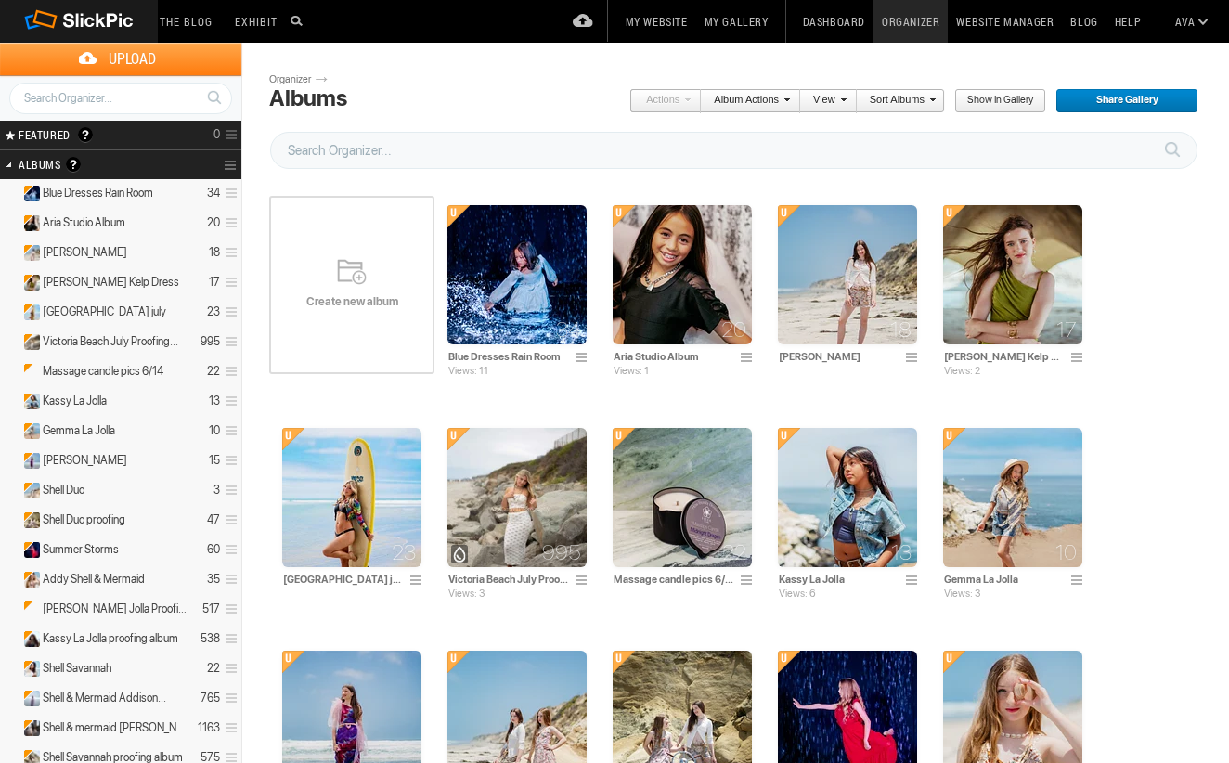
click at [414, 289] on div "Create new album" at bounding box center [351, 285] width 165 height 223
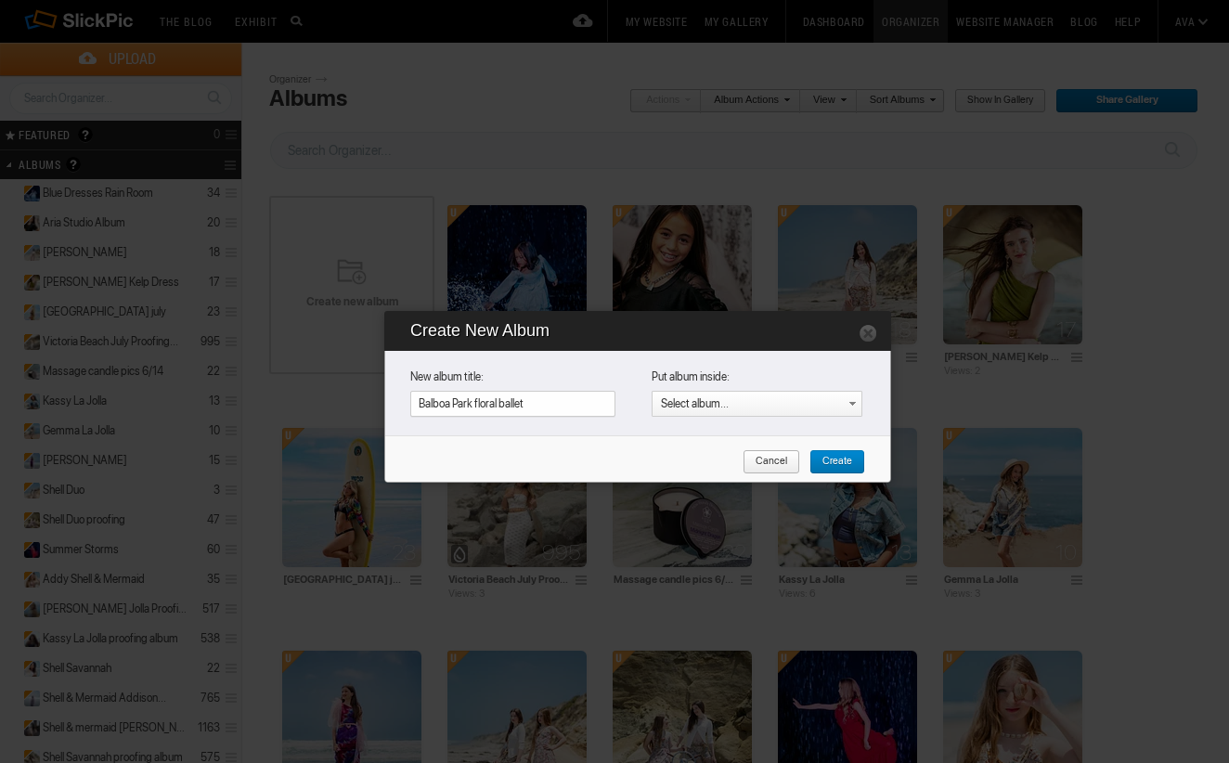
type input "Balboa Park floral ballet"
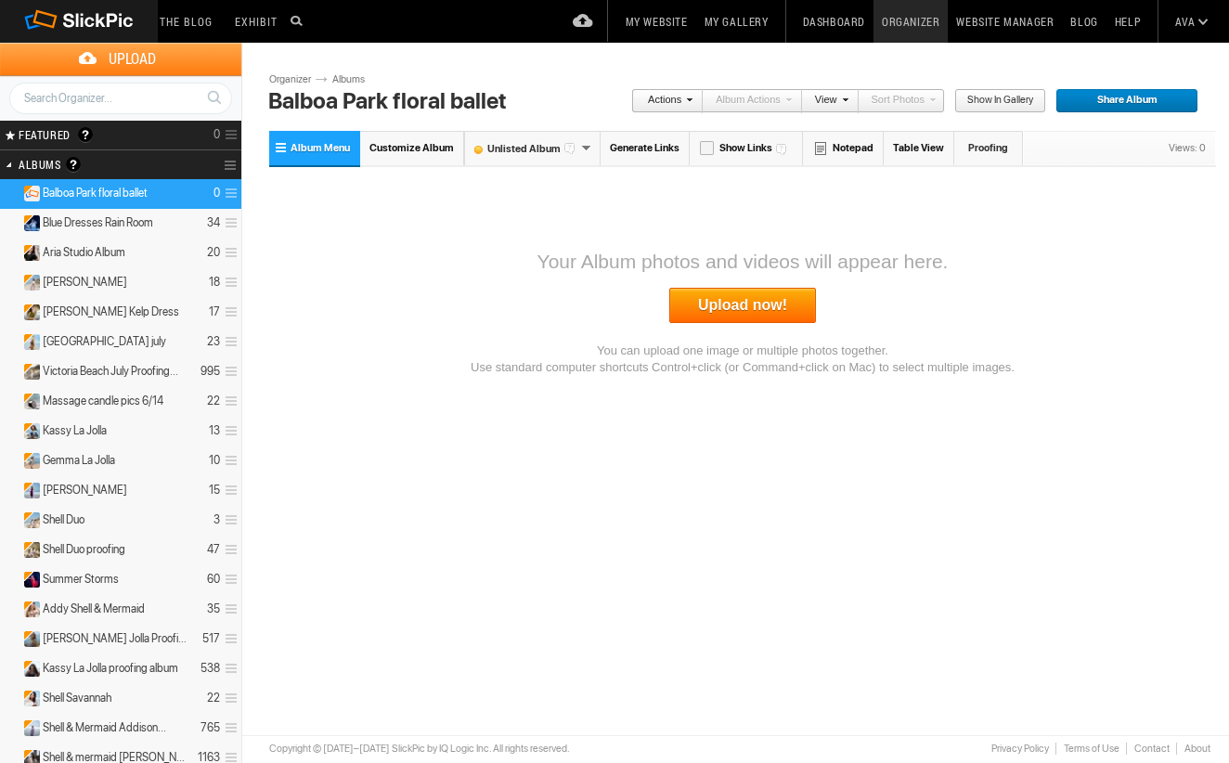
click at [504, 101] on input "Balboa Park floral ballet" at bounding box center [438, 101] width 349 height 28
type input "Balboa Park floral ballet Victoria"
click at [757, 313] on link "Upload now!" at bounding box center [742, 305] width 147 height 35
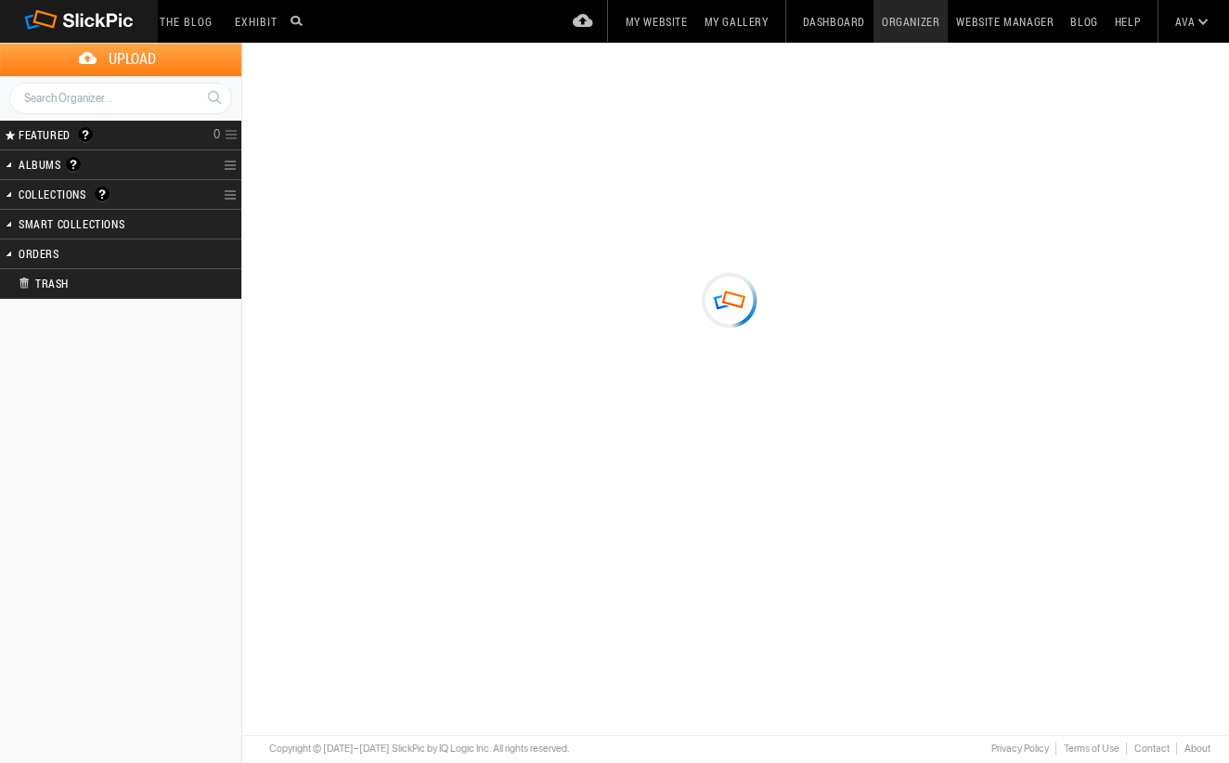
type input "Balboa Park floral ballet [PERSON_NAME]"
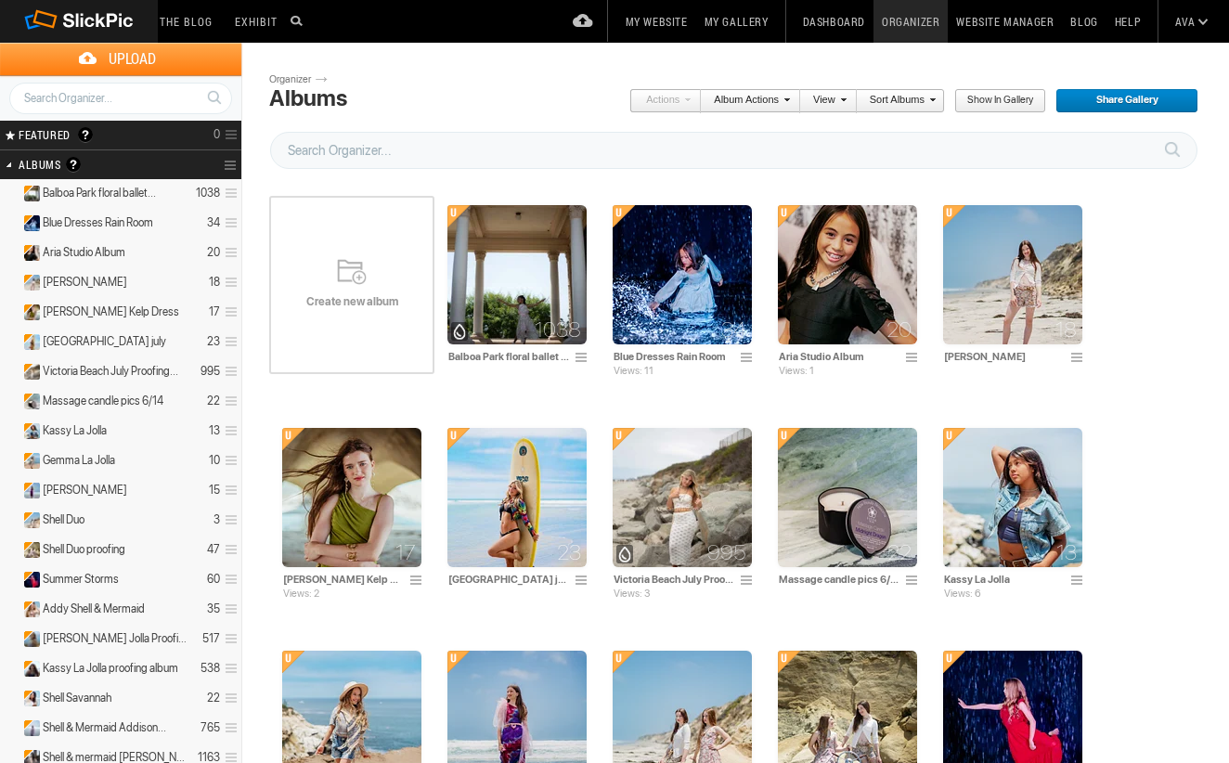
click at [318, 263] on div "Create new album" at bounding box center [351, 285] width 165 height 223
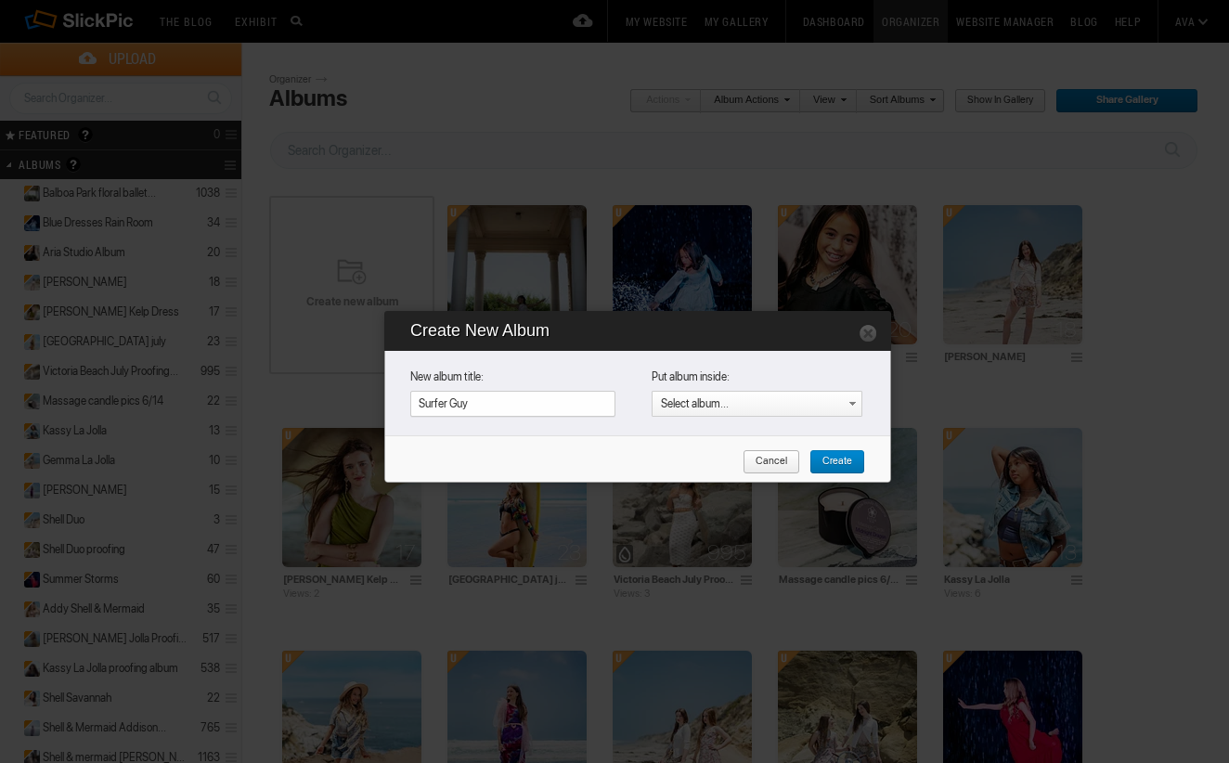
type input "Surfer Guy"
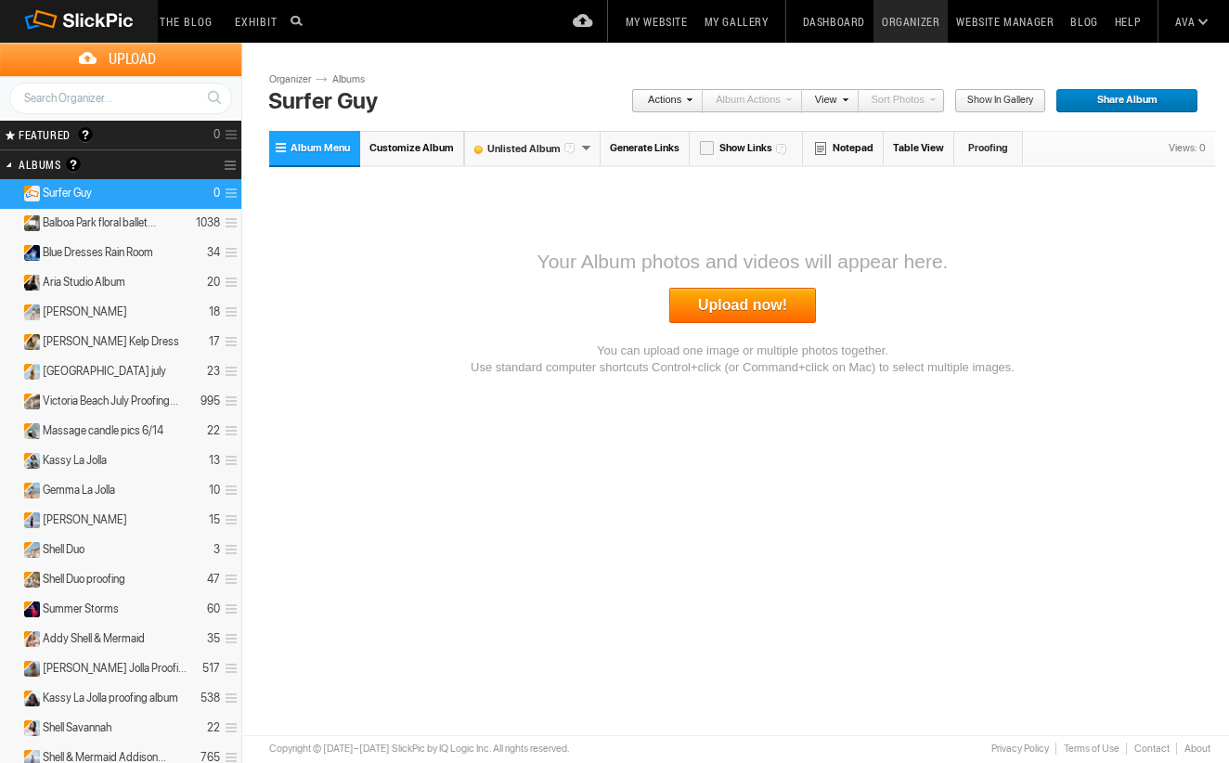
click at [776, 308] on link "Upload now!" at bounding box center [742, 305] width 147 height 35
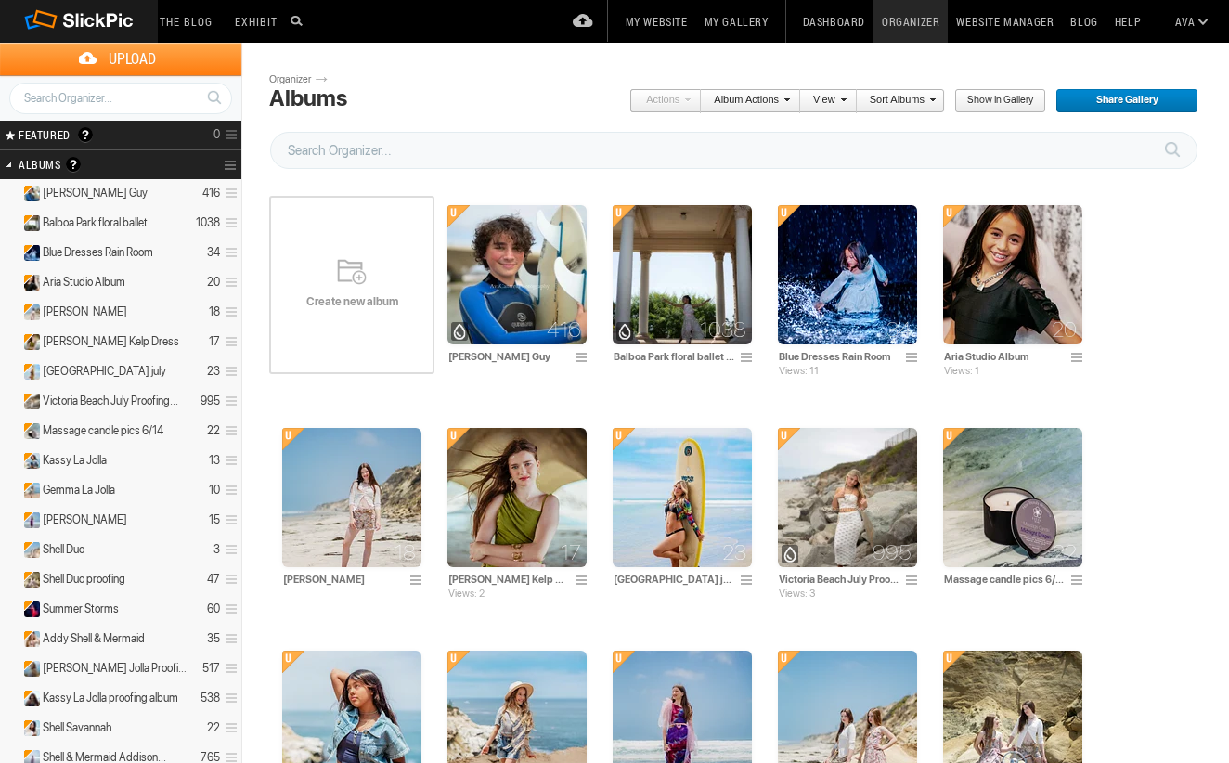
click at [297, 255] on div "Create new album" at bounding box center [351, 285] width 165 height 223
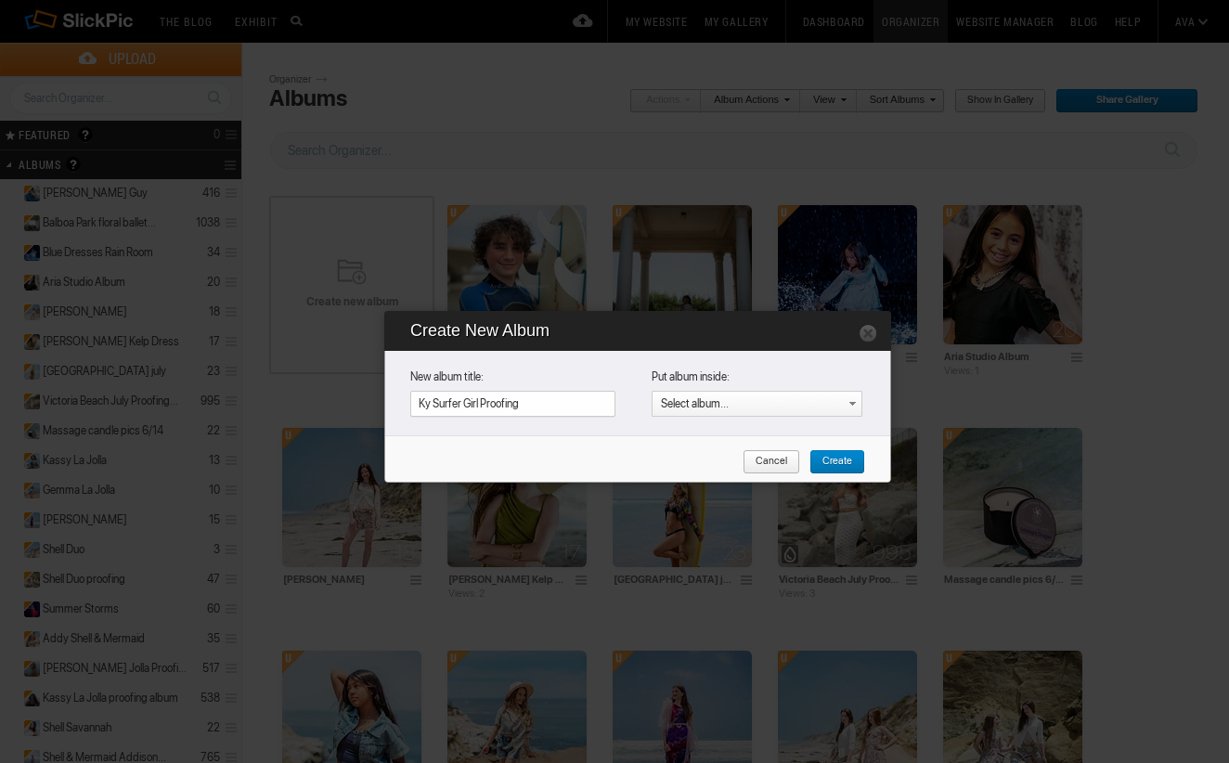
type input "Ky Surfer Girl Proofing"
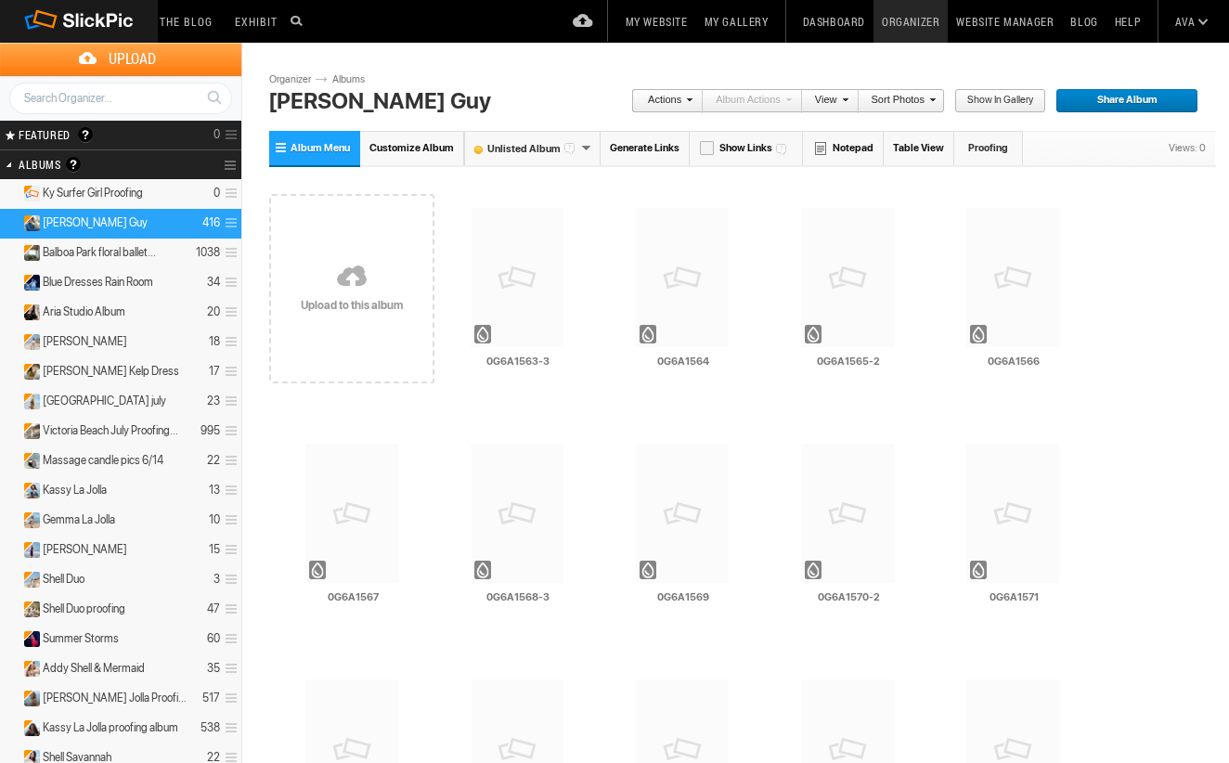
drag, startPoint x: 0, startPoint y: 0, endPoint x: 433, endPoint y: 107, distance: 446.3
click at [427, 108] on input "Jack Surfer Guy" at bounding box center [438, 101] width 349 height 28
click at [433, 107] on input "Jack Surfer Guy" at bounding box center [438, 101] width 349 height 28
type input "Jack Surfer Guy"
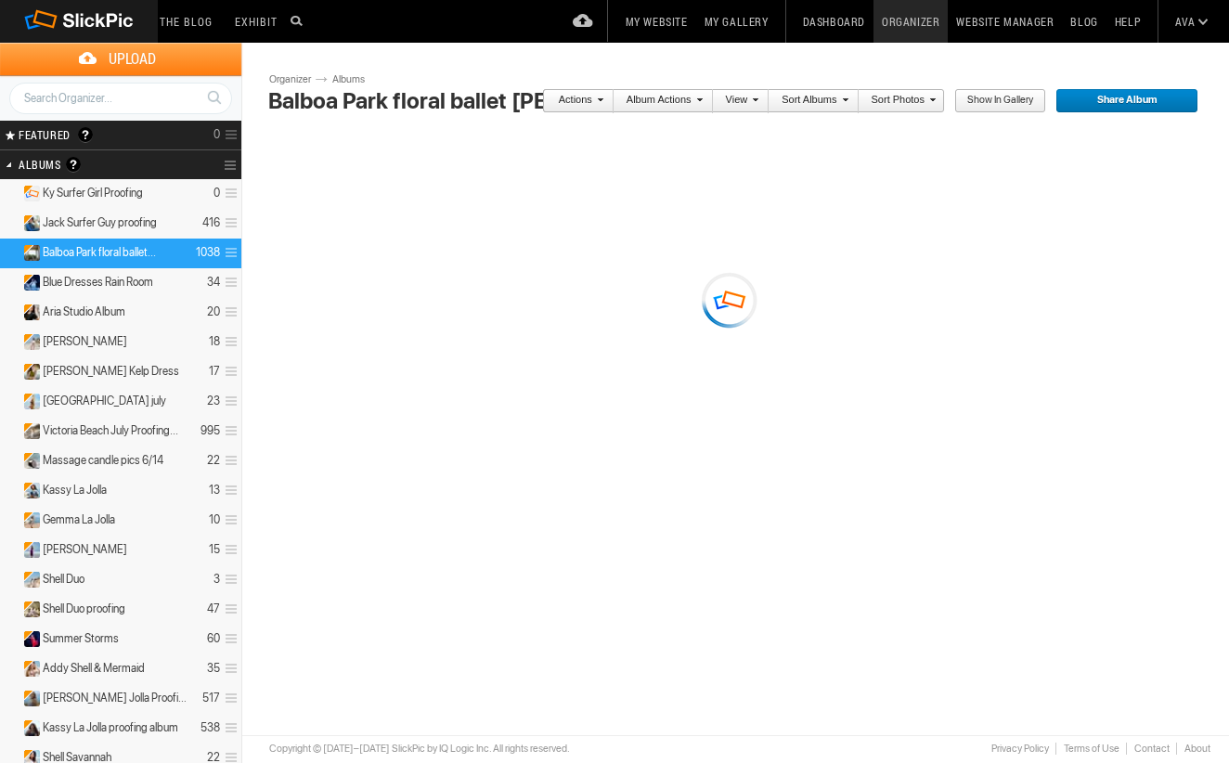
click at [484, 96] on input "Balboa Park floral ballet Victoria Gemma" at bounding box center [438, 101] width 349 height 28
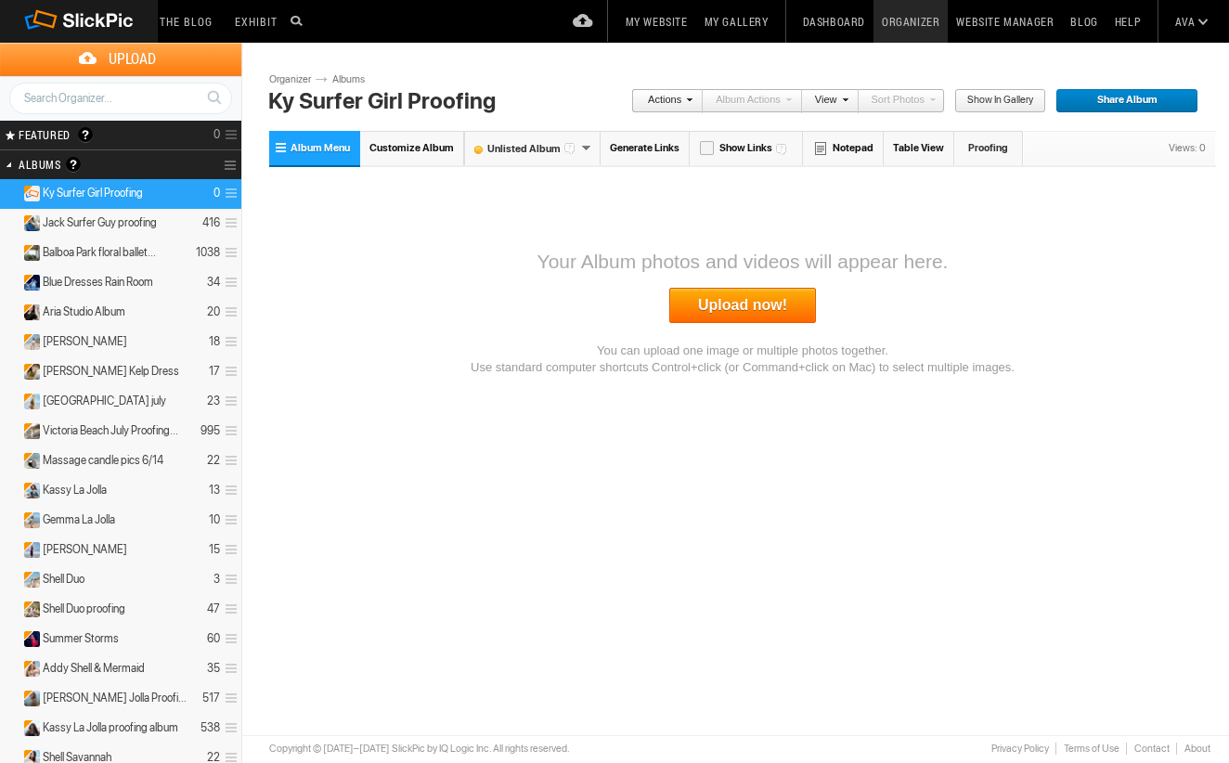
click at [716, 305] on link "Upload now!" at bounding box center [742, 305] width 147 height 35
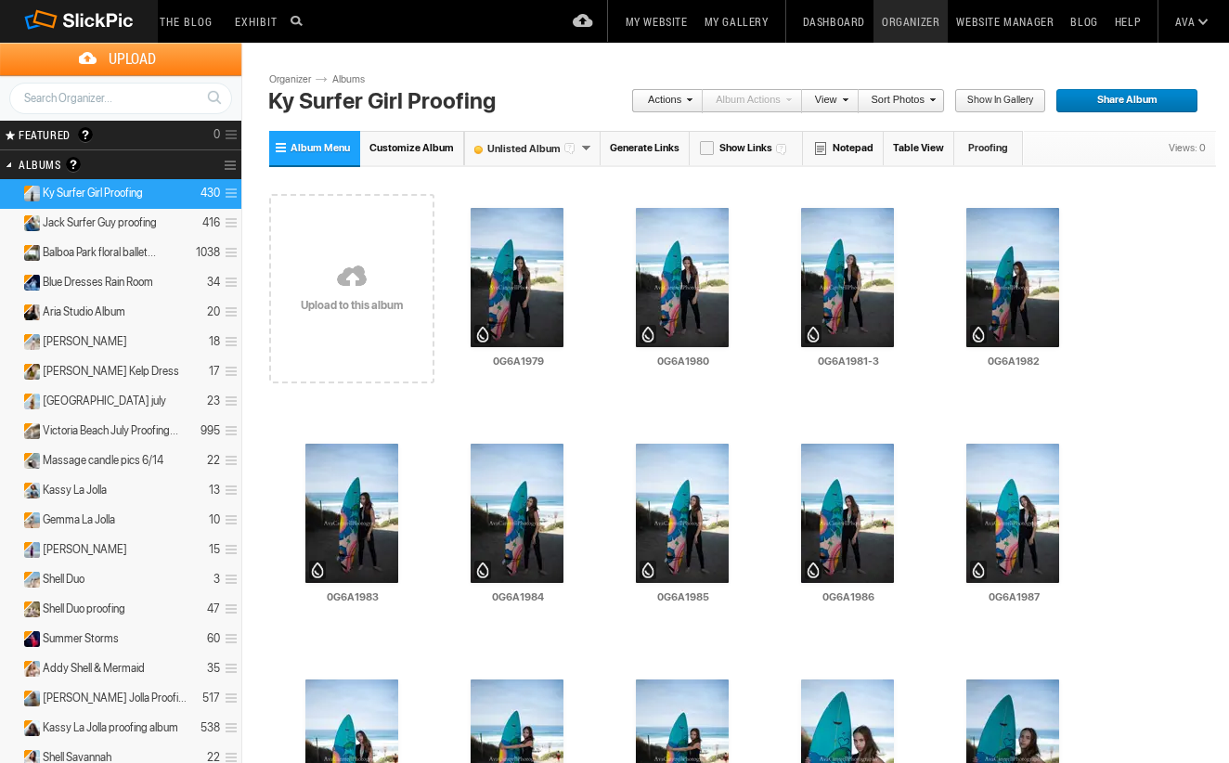
click at [1129, 100] on span "Share Album" at bounding box center [1120, 101] width 130 height 24
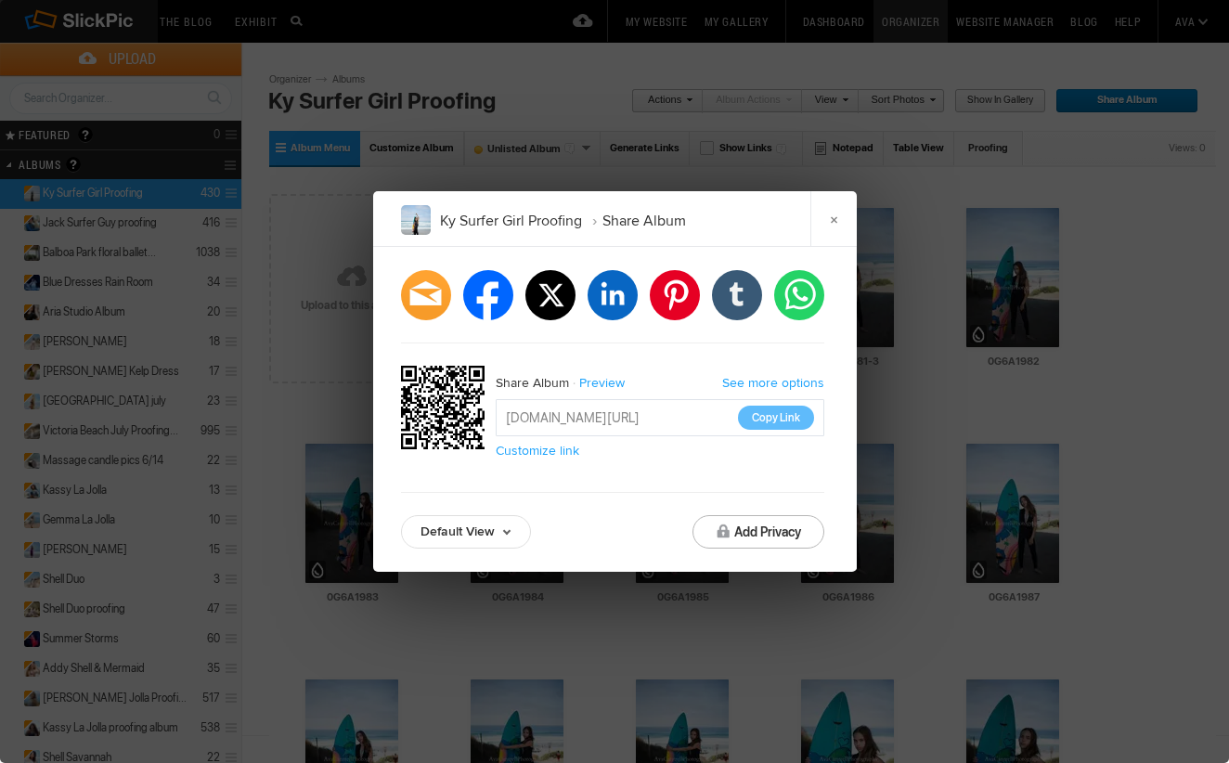
click at [455, 527] on link "Default View" at bounding box center [466, 531] width 130 height 33
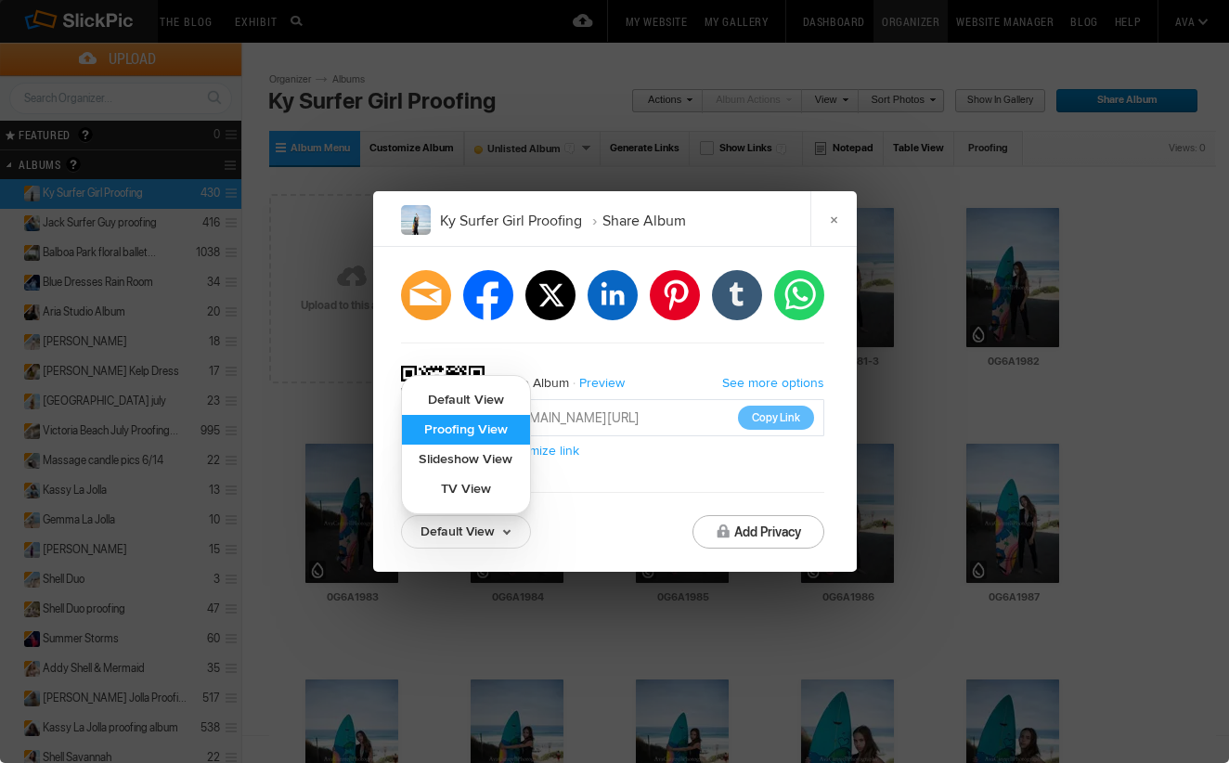
click at [481, 422] on link "Proofing View" at bounding box center [466, 430] width 128 height 30
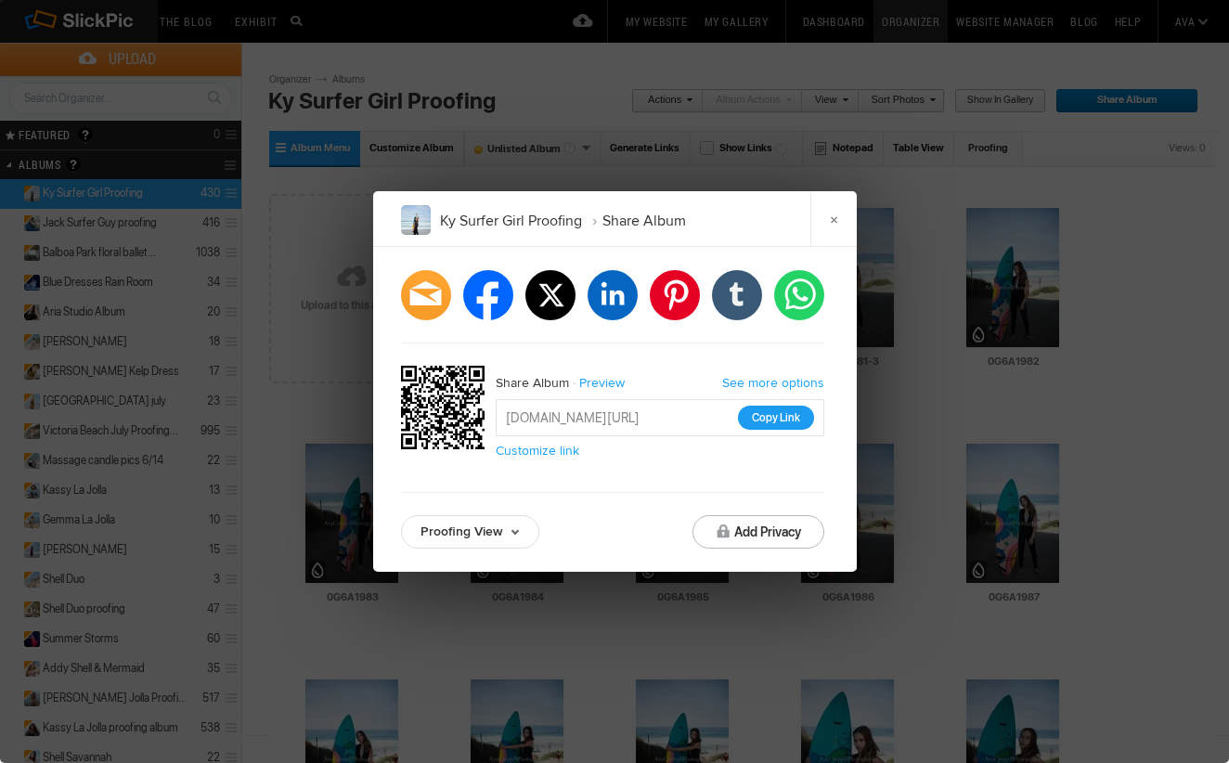
click at [788, 427] on button "Copy Link" at bounding box center [776, 418] width 76 height 24
click at [844, 216] on link "×" at bounding box center [833, 219] width 46 height 56
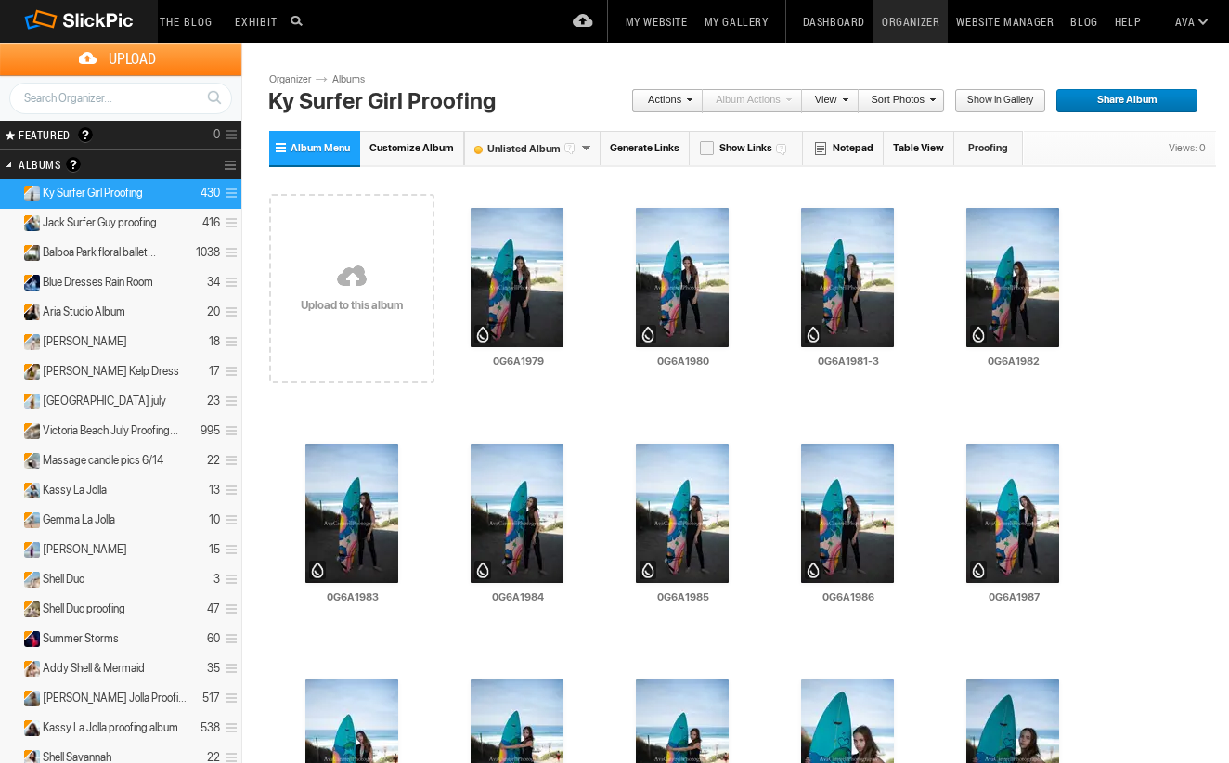
click at [183, 168] on section "Albums Albums are your presentation gallery and where your photos and videos ar…" at bounding box center [120, 164] width 241 height 30
click at [191, 167] on section "Albums Albums are your presentation gallery and where your photos and videos ar…" at bounding box center [120, 164] width 241 height 30
click at [181, 155] on section "Albums Albums are your presentation gallery and where your photos and videos ar…" at bounding box center [120, 164] width 241 height 30
click at [177, 167] on section "Albums Albums are your presentation gallery and where your photos and videos ar…" at bounding box center [120, 164] width 241 height 30
click at [175, 164] on section "Albums Albums are your presentation gallery and where your photos and videos ar…" at bounding box center [120, 164] width 241 height 30
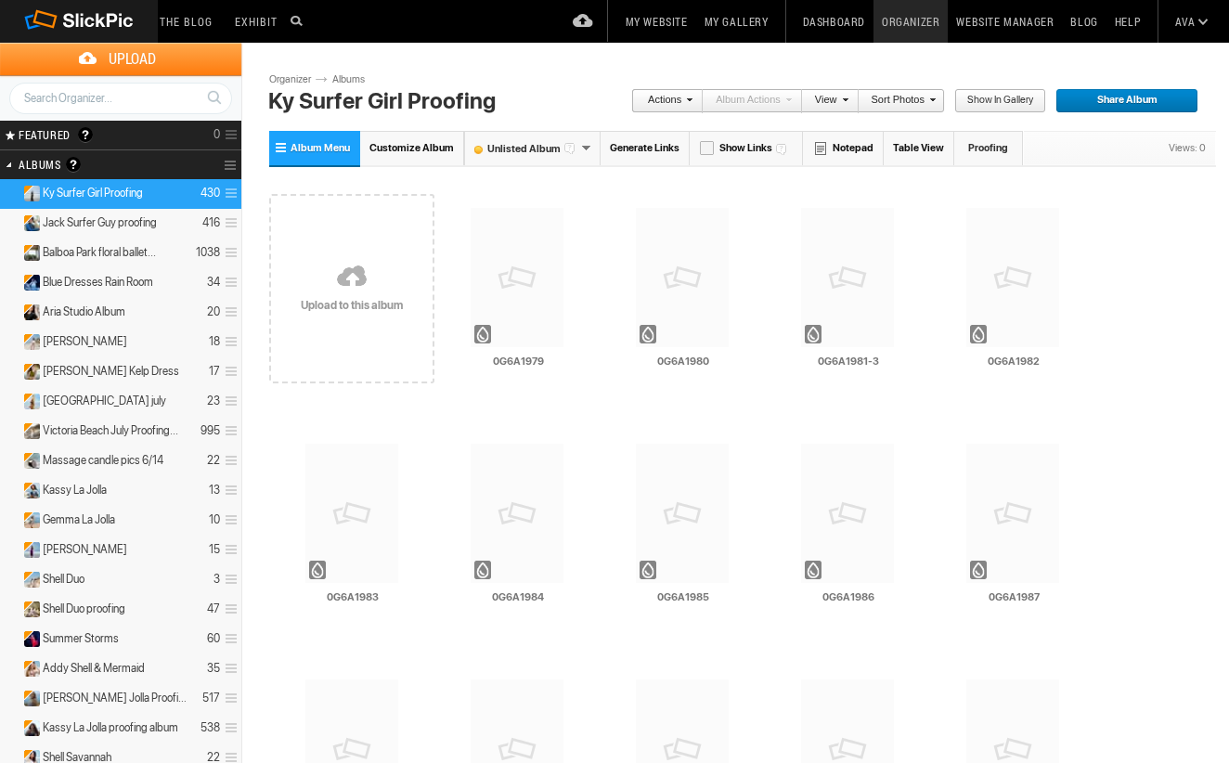
drag, startPoint x: 0, startPoint y: 0, endPoint x: 182, endPoint y: 168, distance: 247.6
click at [182, 168] on section "Albums Albums are your presentation gallery and where your photos and videos ar…" at bounding box center [120, 164] width 241 height 30
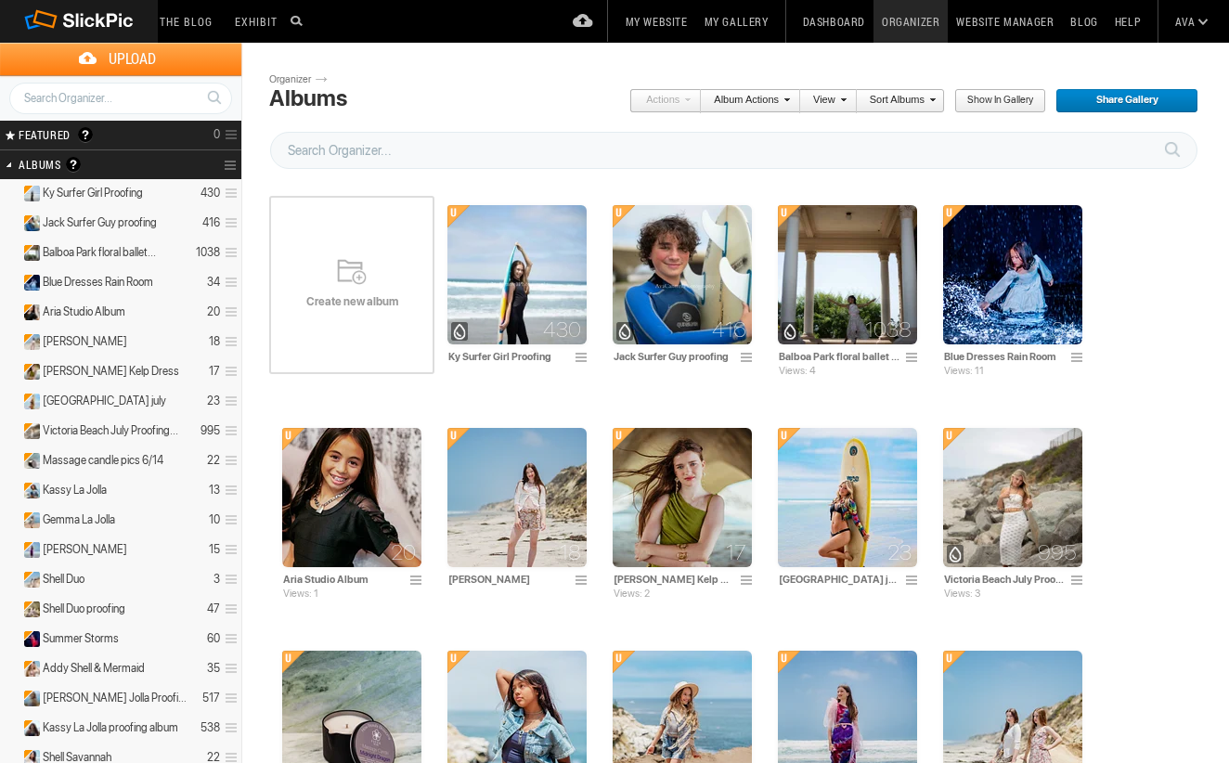
click at [328, 294] on span "Create new album" at bounding box center [351, 301] width 165 height 15
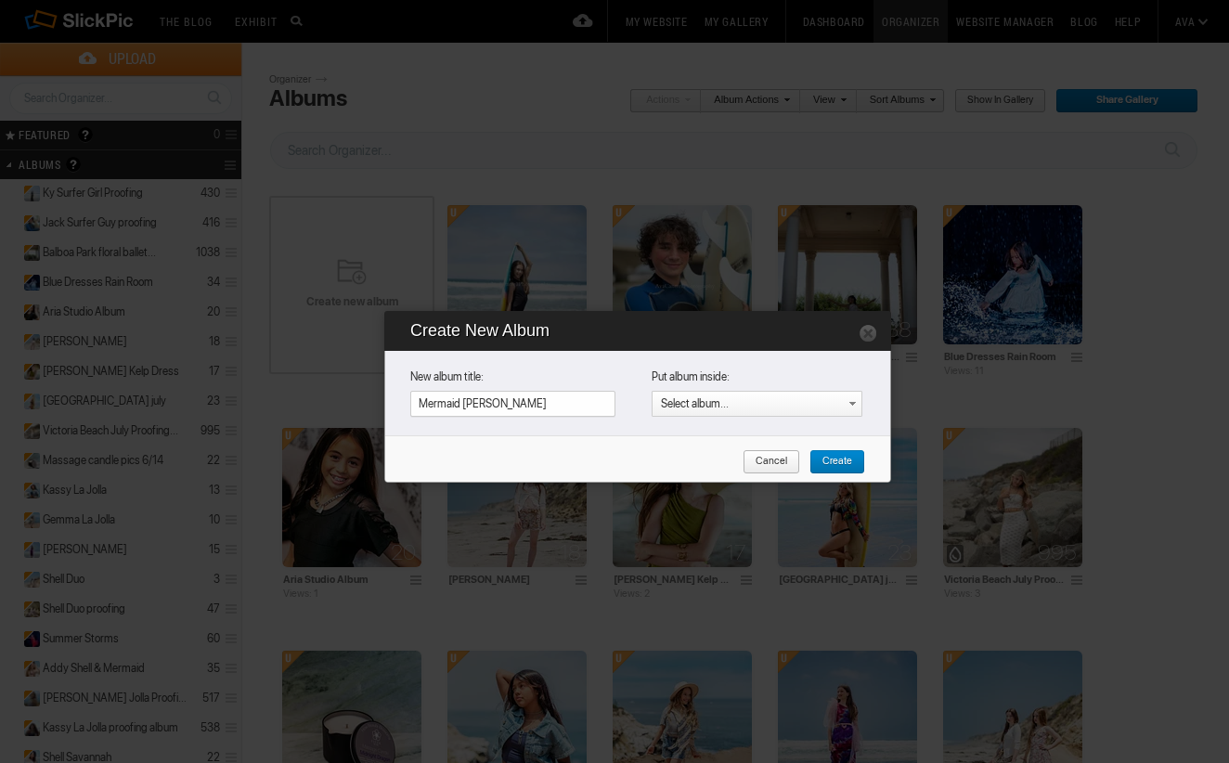
click at [552, 407] on input "Mermaid Maya Malania" at bounding box center [512, 404] width 205 height 26
type input "Mermaid Maya Milania"
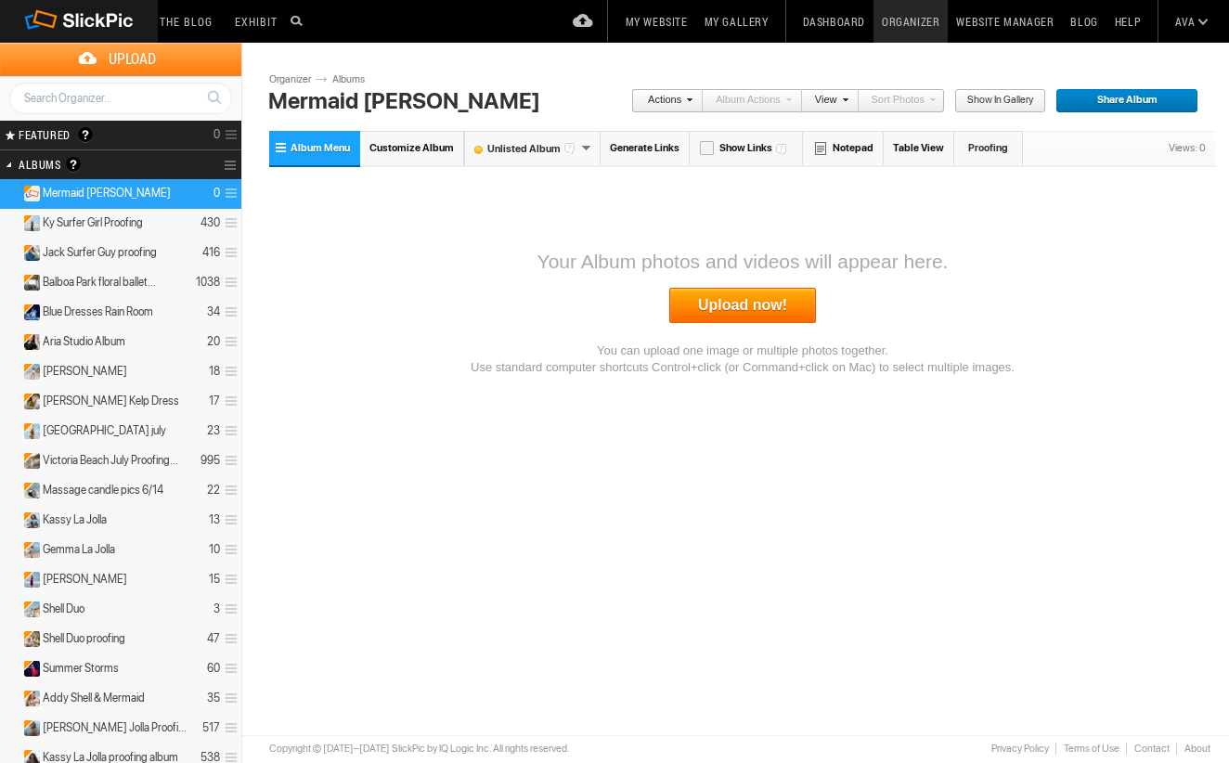
click at [700, 306] on link "Upload now!" at bounding box center [742, 305] width 147 height 35
